Goal: Book appointment/travel/reservation

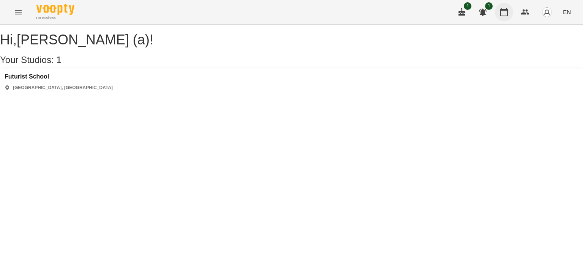
click at [499, 6] on button "button" at bounding box center [504, 12] width 18 height 18
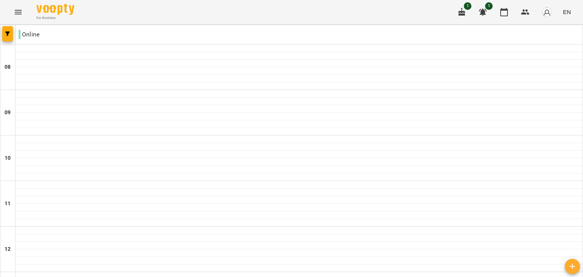
scroll to position [123, 0]
type input "**********"
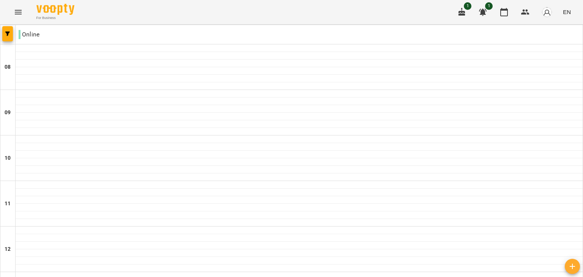
scroll to position [335, 0]
